Goal: Information Seeking & Learning: Learn about a topic

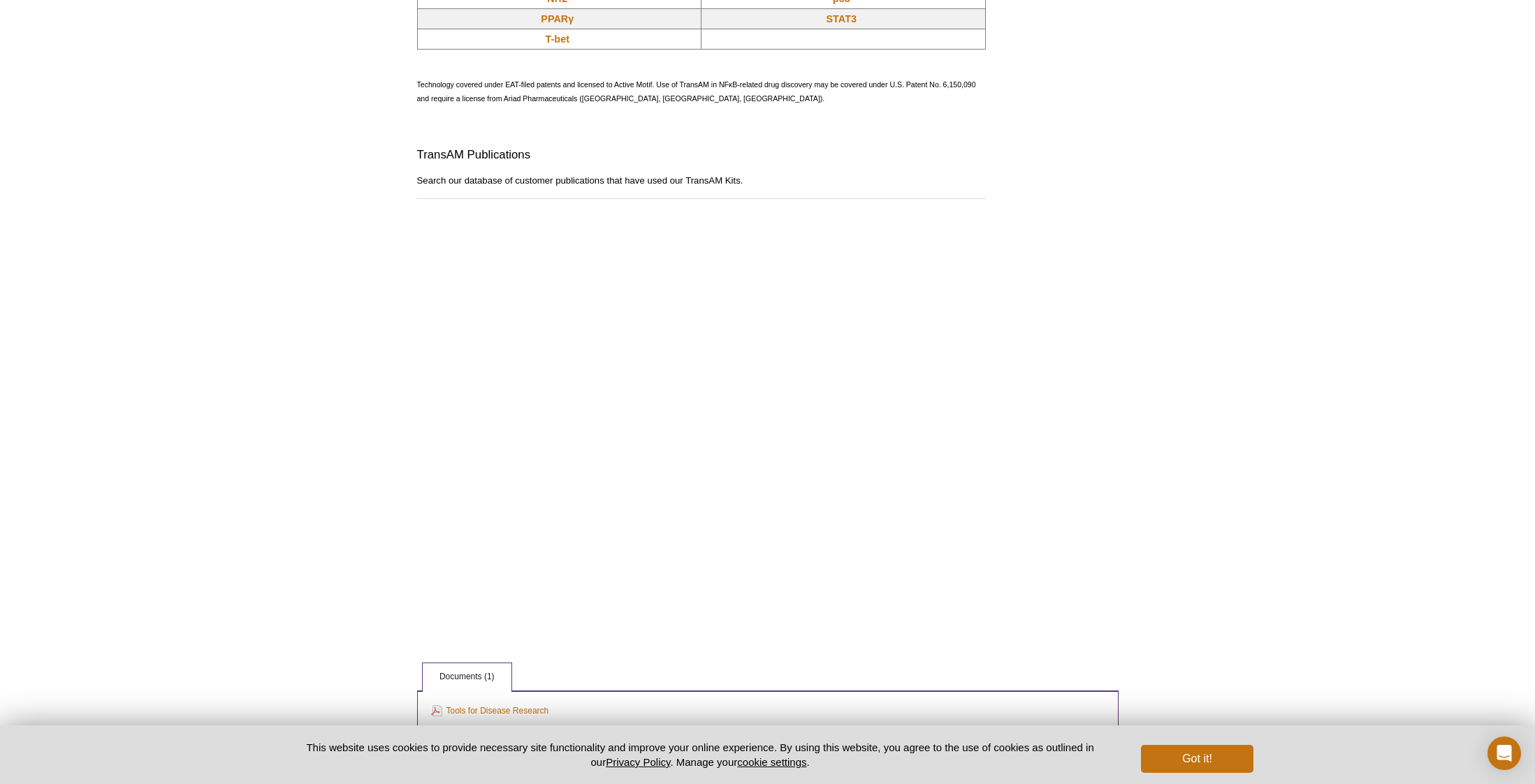
scroll to position [1284, 0]
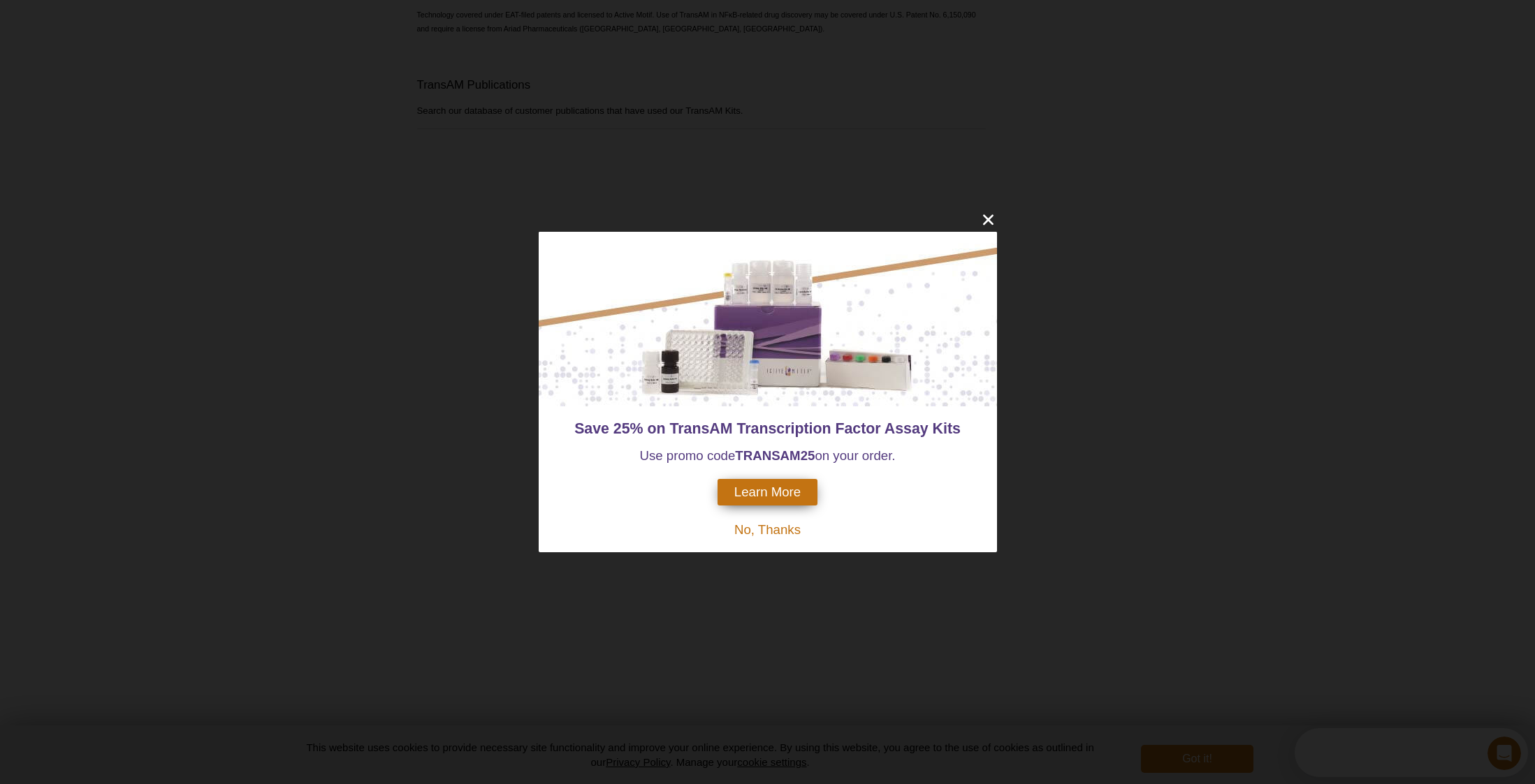
scroll to position [0, 0]
click at [995, 224] on icon "close" at bounding box center [988, 220] width 18 height 18
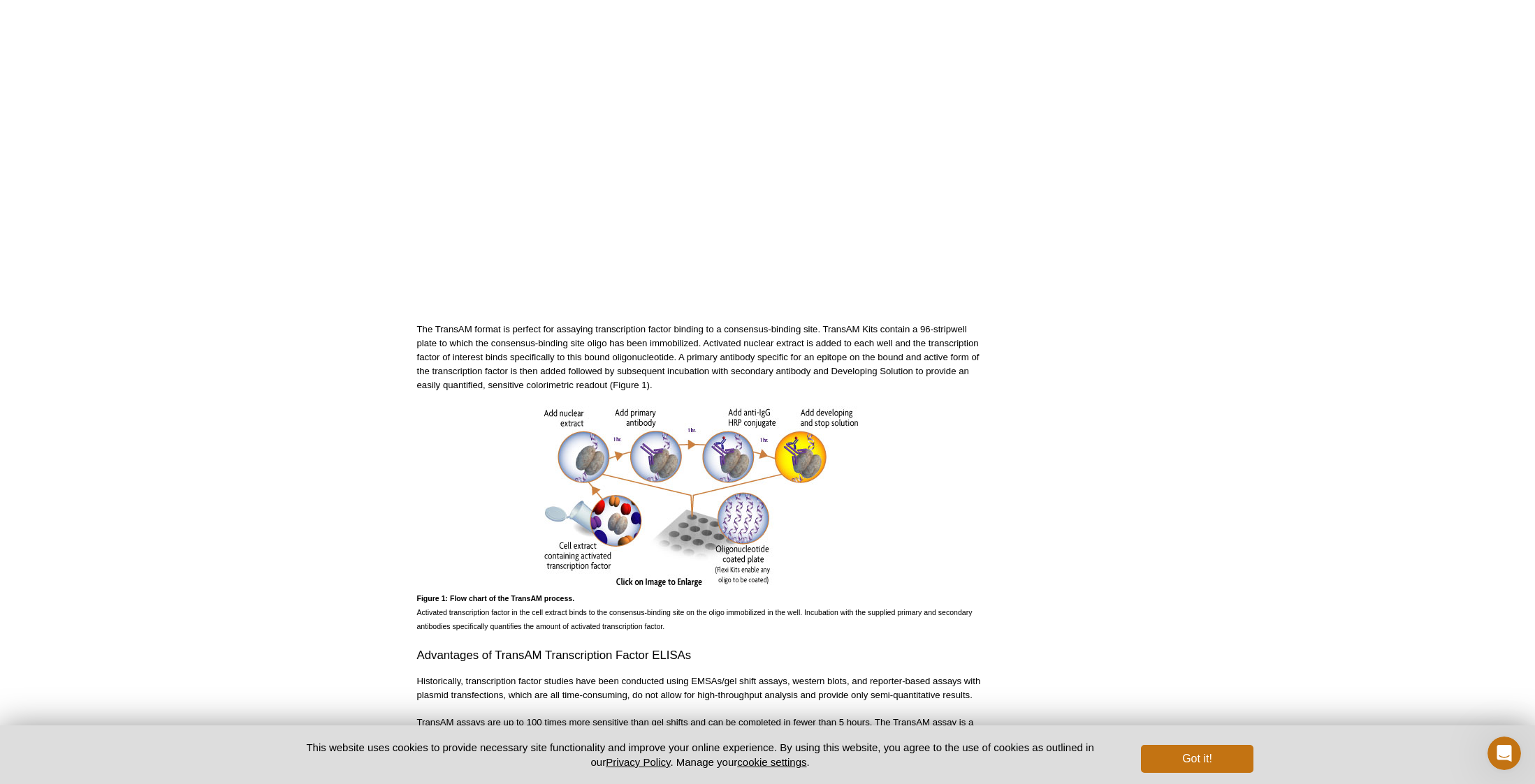
scroll to position [419, 0]
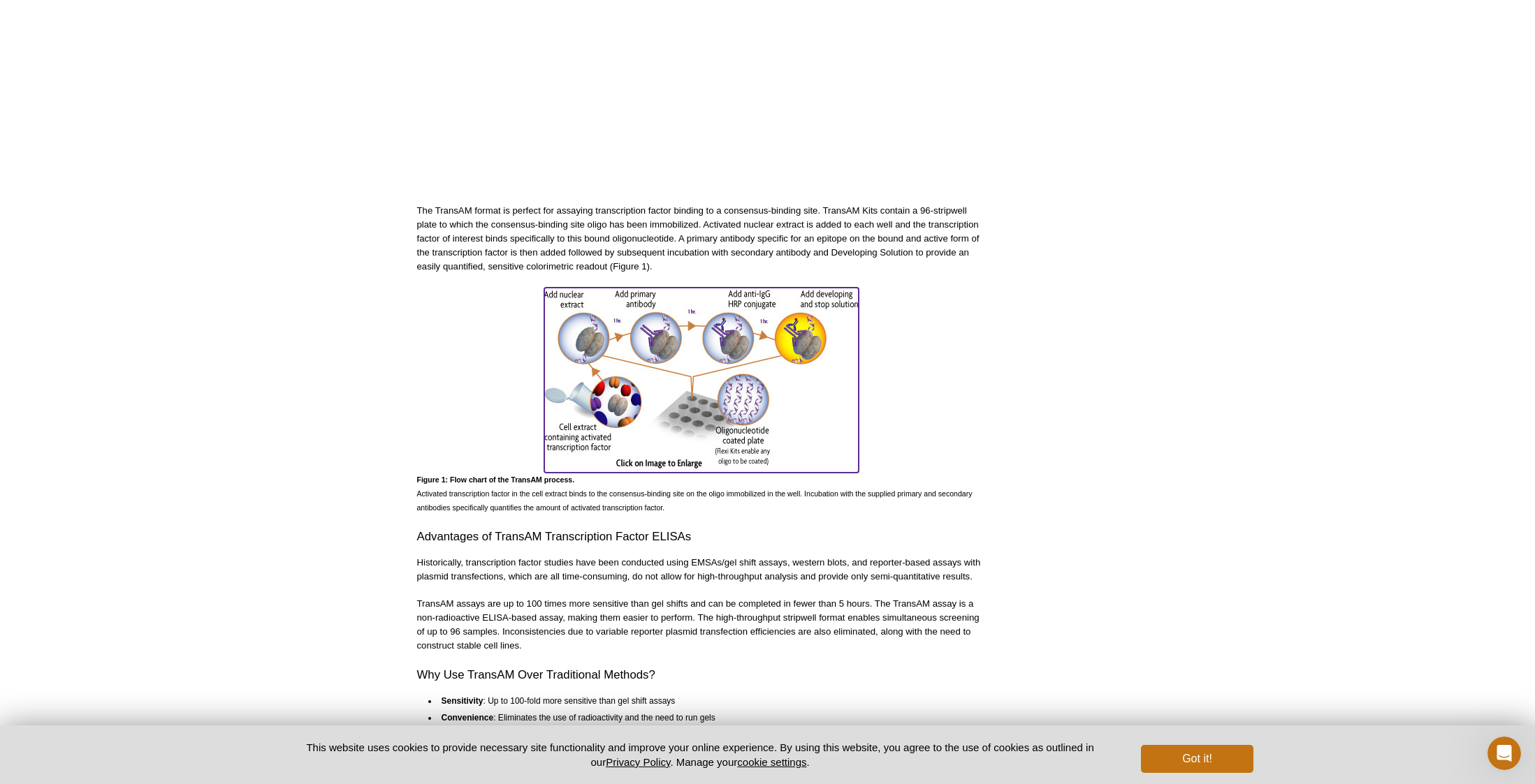
click at [732, 376] on img at bounding box center [701, 378] width 314 height 181
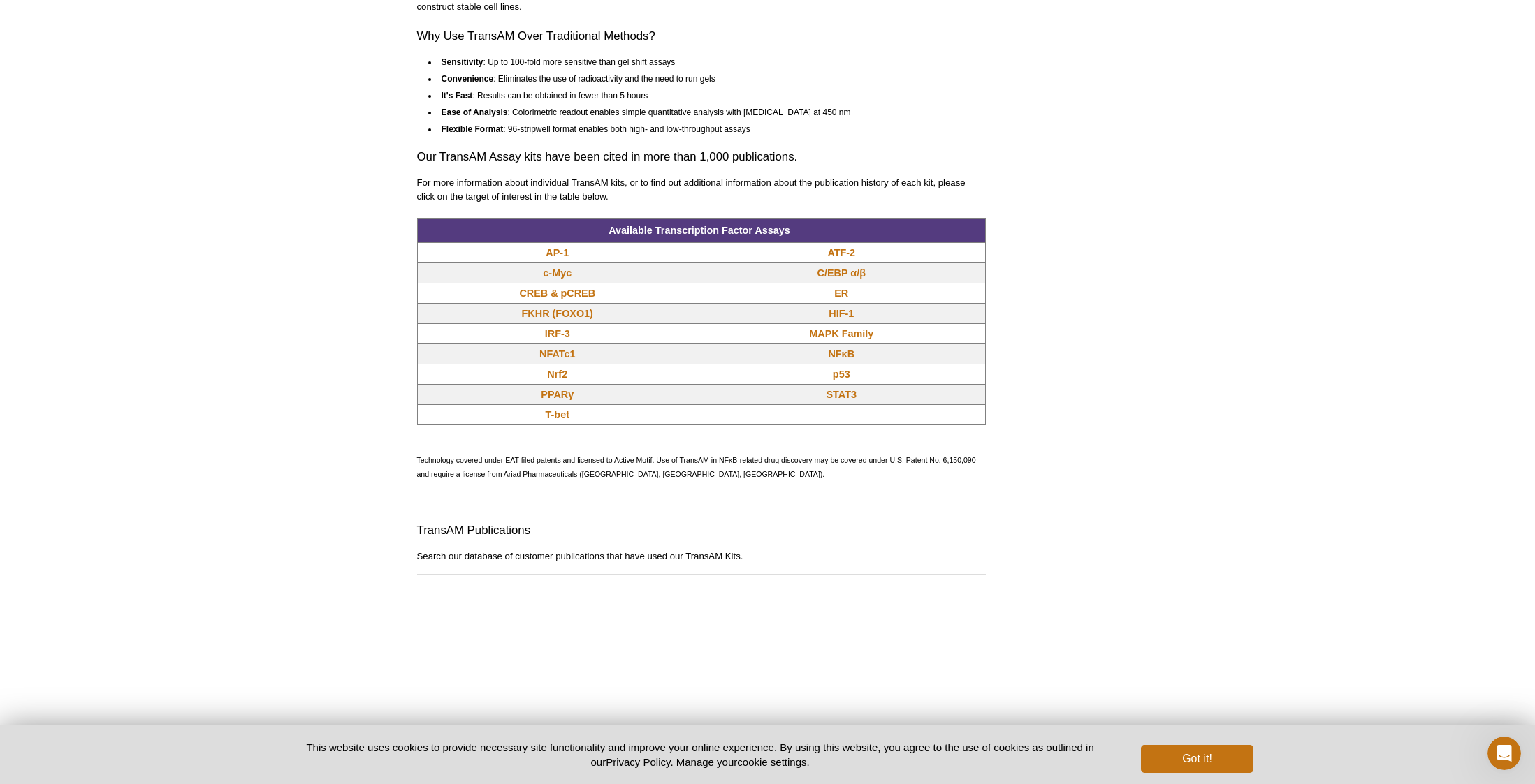
scroll to position [1047, 0]
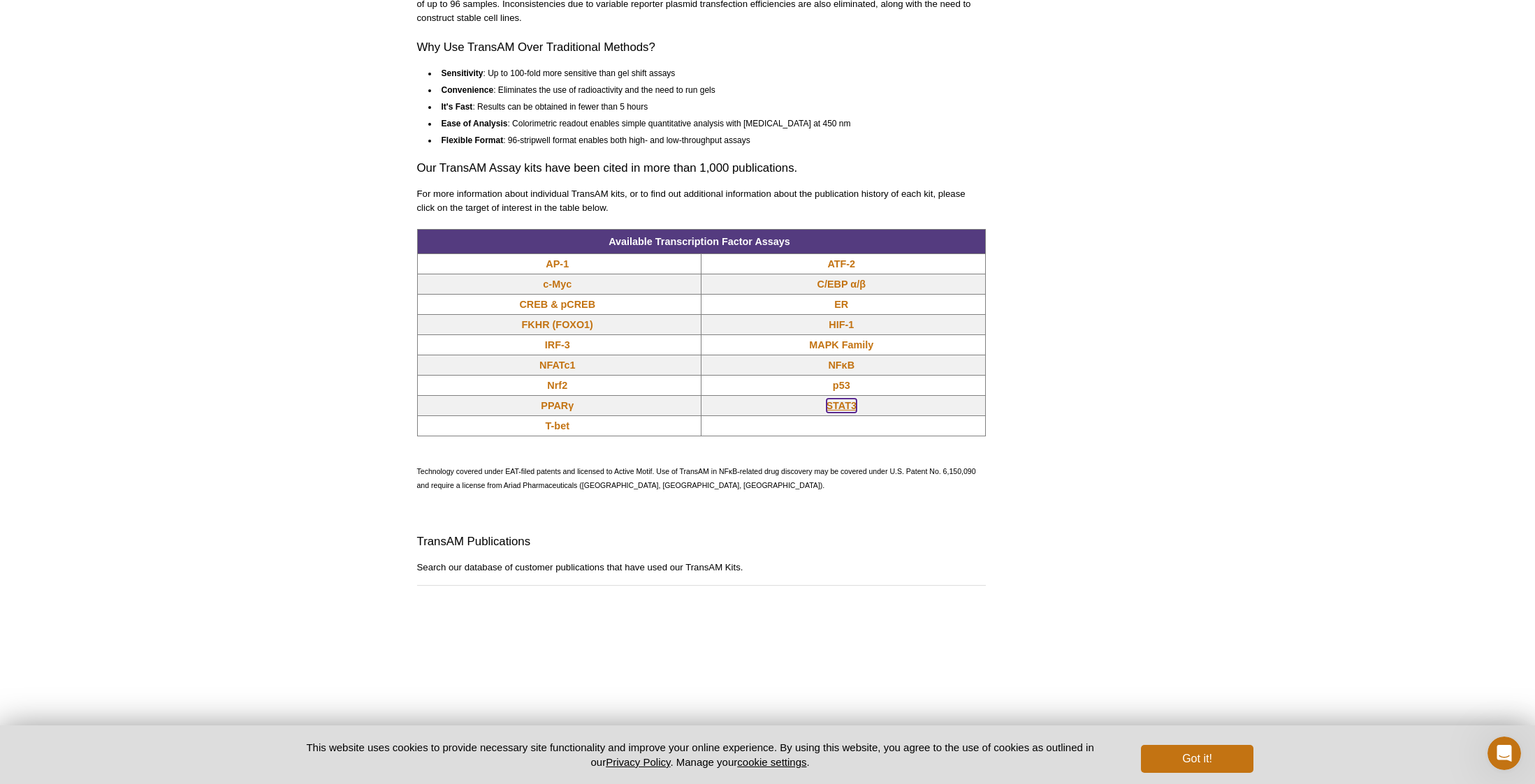
click at [844, 403] on link "STAT3" at bounding box center [841, 406] width 30 height 14
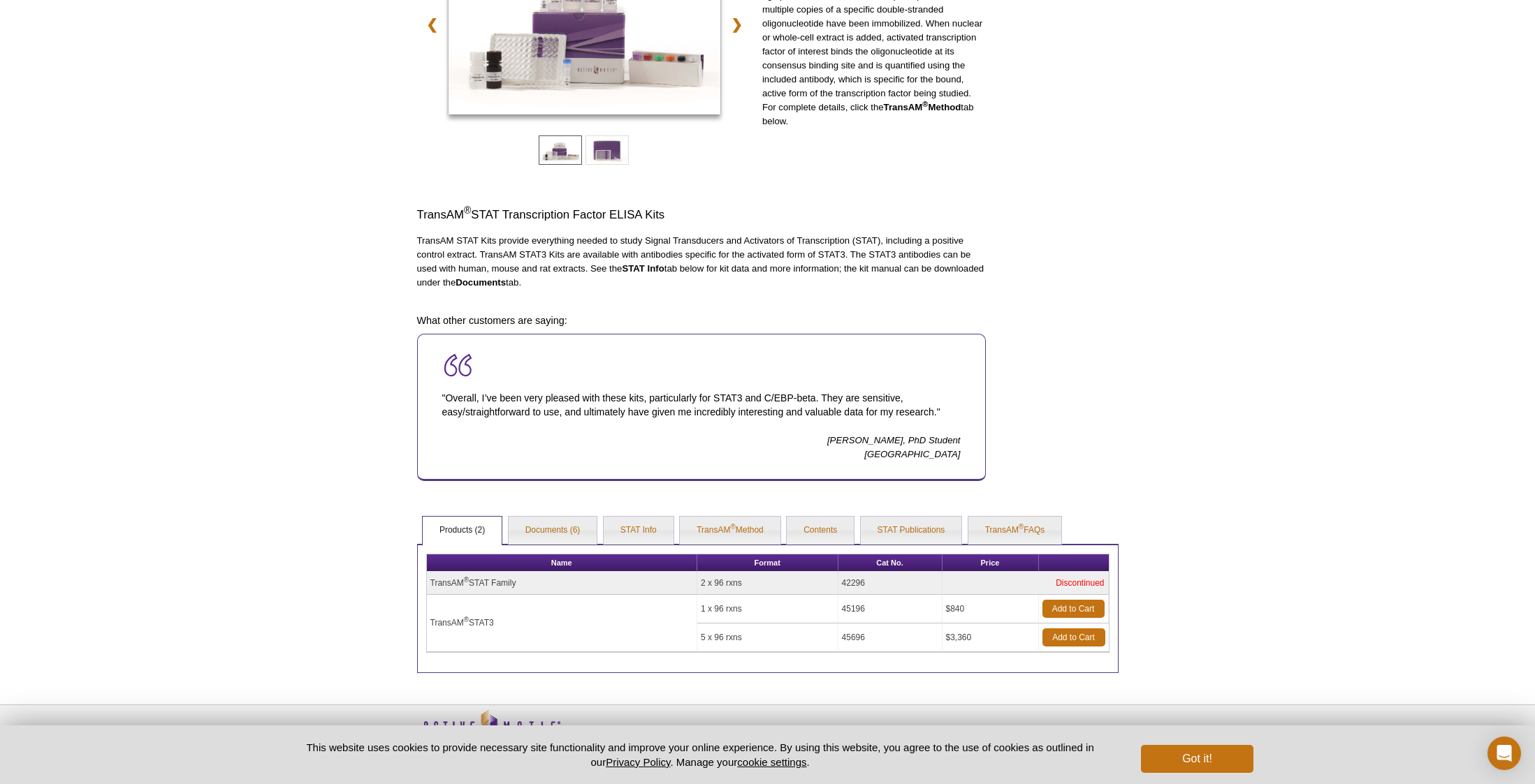
scroll to position [274, 0]
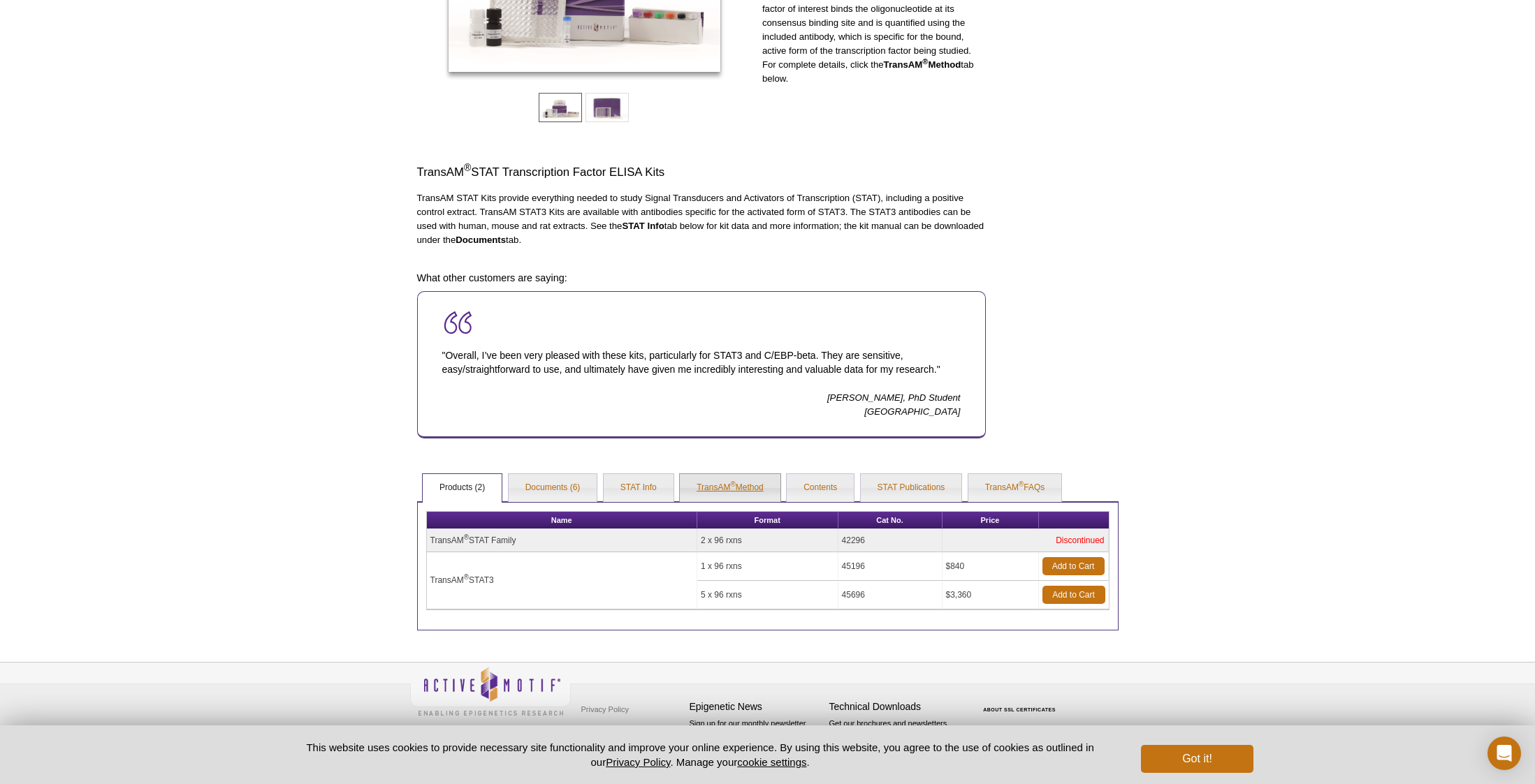
click at [709, 487] on link "TransAM ® Method" at bounding box center [729, 488] width 101 height 28
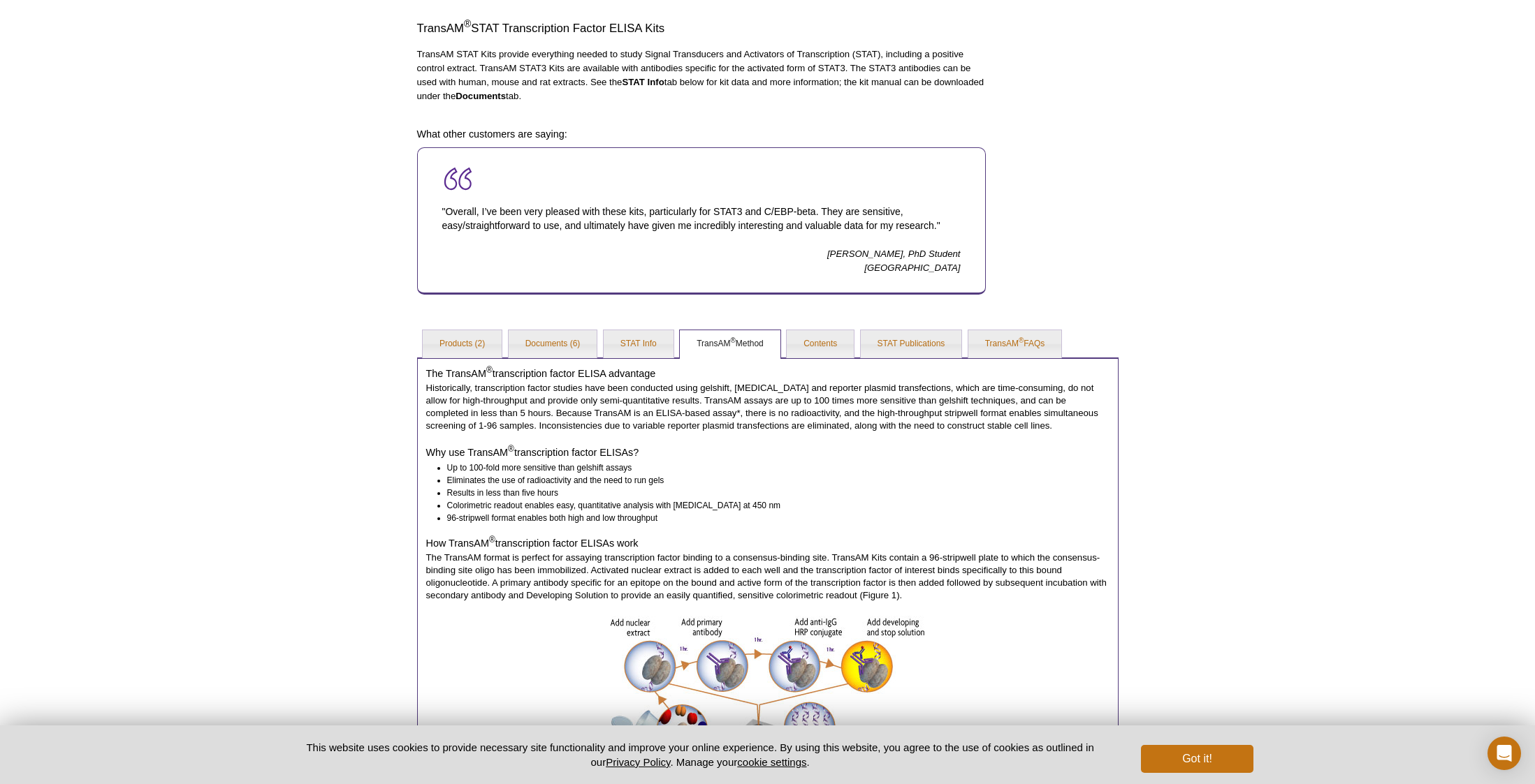
scroll to position [343, 0]
